Goal: Task Accomplishment & Management: Manage account settings

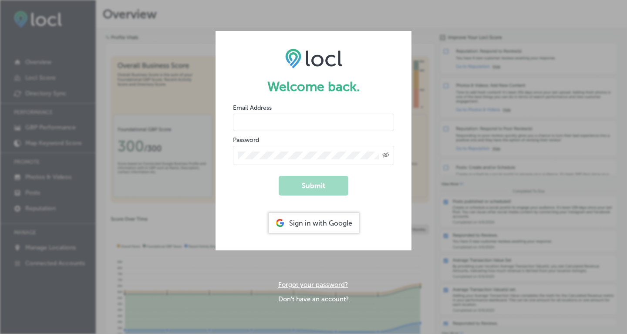
type input "[PERSON_NAME][EMAIL_ADDRESS][DOMAIN_NAME]"
click at [326, 184] on button "Submit" at bounding box center [314, 186] width 70 height 20
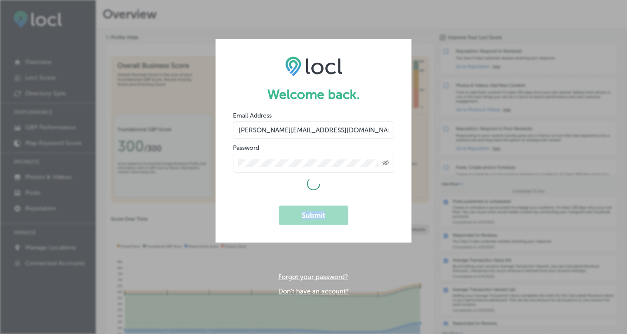
click at [326, 184] on div at bounding box center [313, 183] width 161 height 13
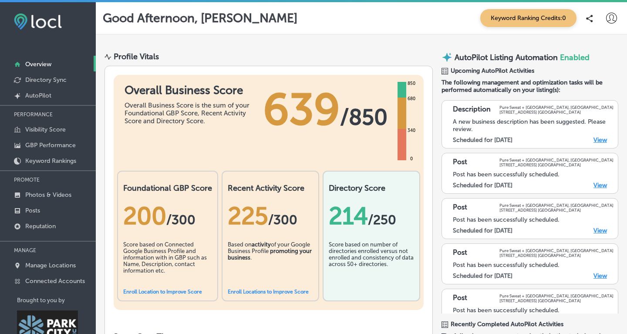
click at [610, 20] on icon at bounding box center [611, 18] width 11 height 11
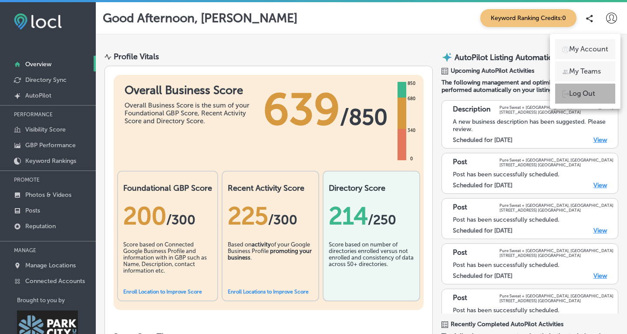
click at [580, 90] on p "Log Out" at bounding box center [582, 93] width 26 height 10
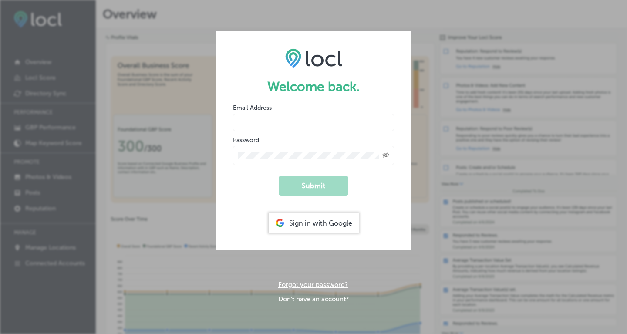
type input "[PERSON_NAME][EMAIL_ADDRESS][DOMAIN_NAME]"
